Goal: Task Accomplishment & Management: Use online tool/utility

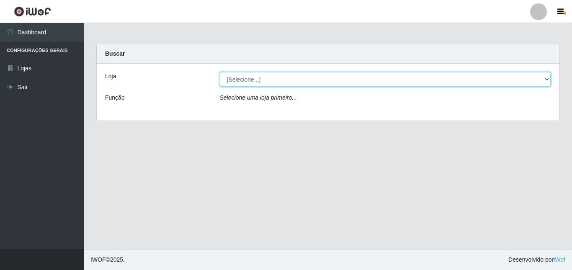
click at [547, 79] on select "[Selecione...] Nordestão - Alecrim" at bounding box center [385, 79] width 331 height 15
select select "453"
click at [220, 72] on select "[Selecione...] Nordestão - Alecrim" at bounding box center [385, 79] width 331 height 15
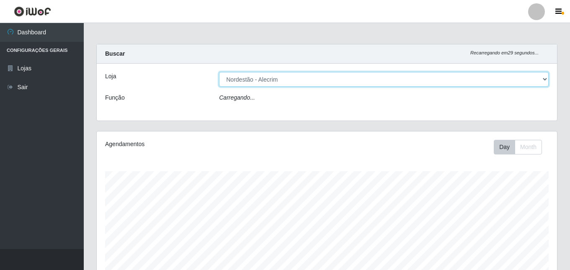
scroll to position [174, 460]
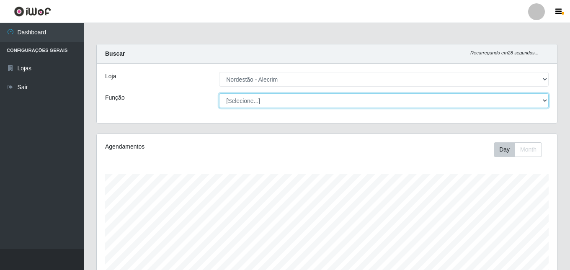
click at [541, 100] on select "[Selecione...] Embalador Embalador + Embalador ++" at bounding box center [384, 100] width 330 height 15
select select "1"
click at [219, 93] on select "[Selecione...] Embalador Embalador + Embalador ++" at bounding box center [384, 100] width 330 height 15
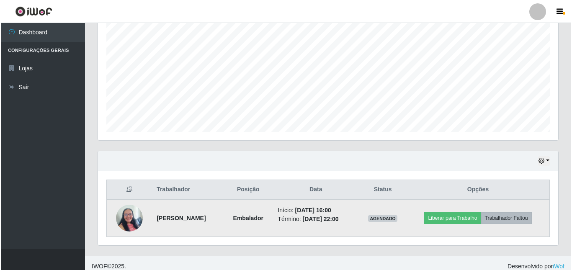
scroll to position [180, 0]
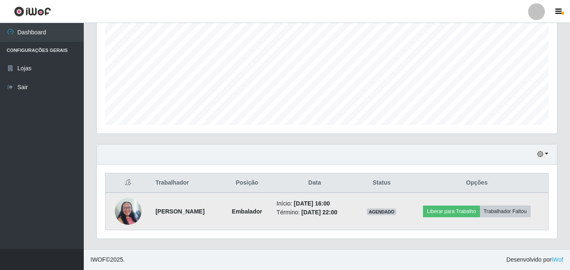
click at [121, 206] on img at bounding box center [128, 211] width 27 height 36
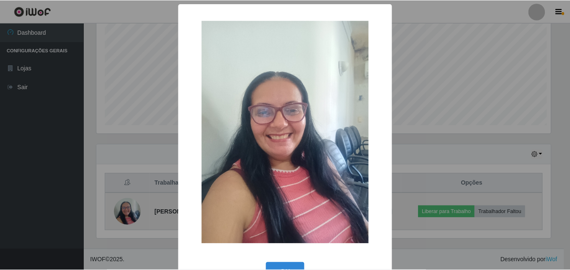
scroll to position [174, 456]
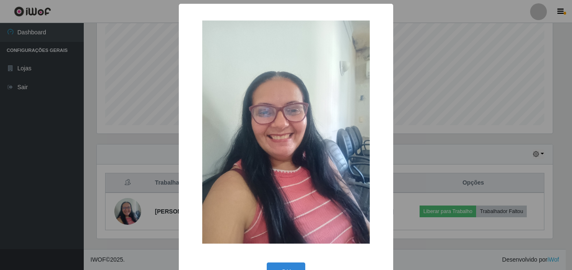
click at [500, 25] on div "× OK Cancel" at bounding box center [286, 135] width 572 height 270
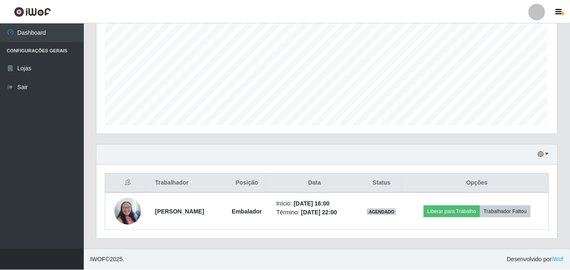
scroll to position [174, 460]
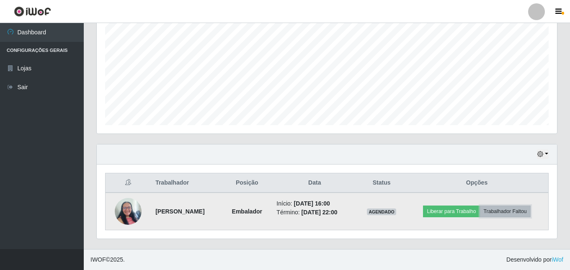
click at [499, 217] on button "Trabalhador Faltou" at bounding box center [505, 212] width 51 height 12
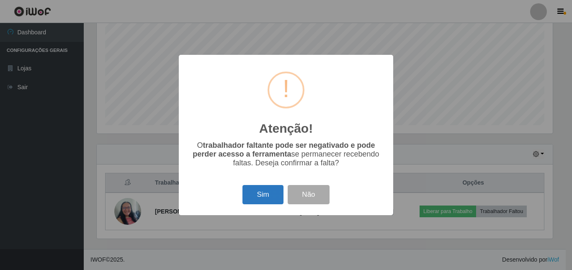
click at [251, 194] on button "Sim" at bounding box center [262, 195] width 41 height 20
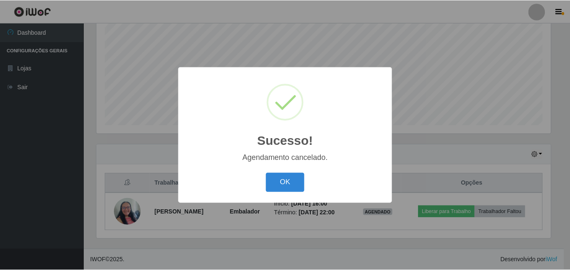
scroll to position [137, 0]
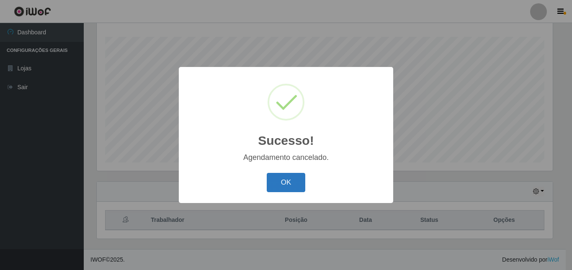
click at [290, 185] on button "OK" at bounding box center [286, 183] width 39 height 20
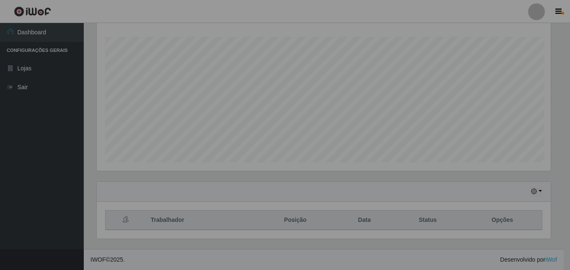
scroll to position [174, 460]
